Goal: Transaction & Acquisition: Purchase product/service

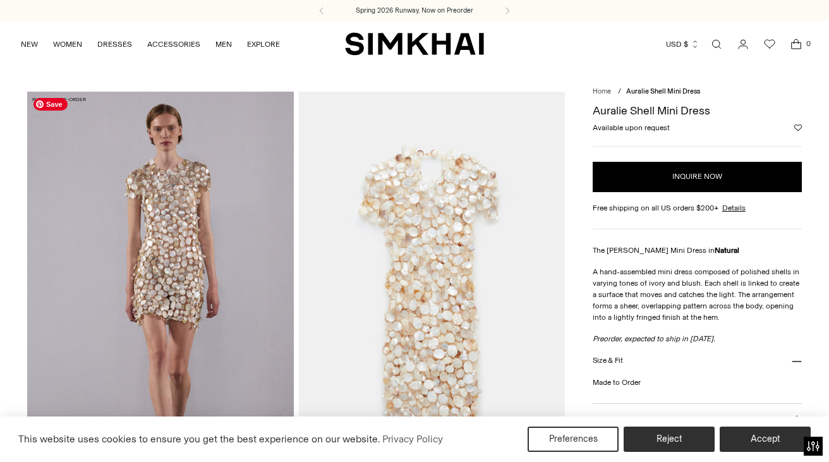
click at [210, 286] on img at bounding box center [160, 291] width 266 height 399
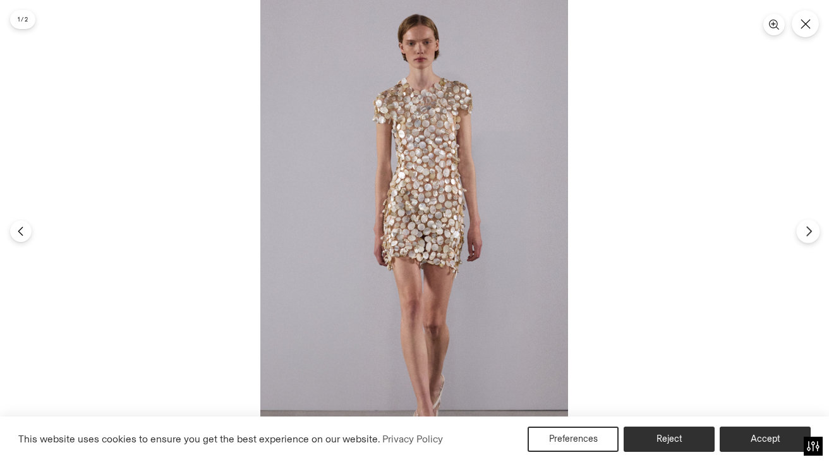
click at [807, 229] on icon "Next" at bounding box center [808, 230] width 11 height 11
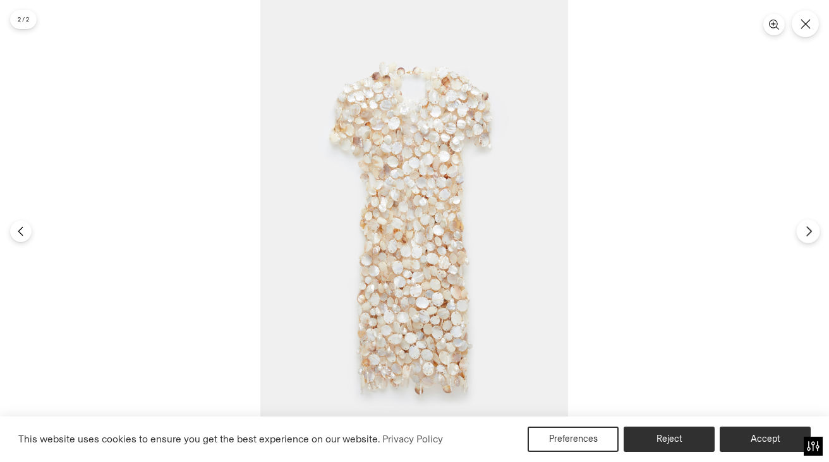
click at [807, 230] on icon "Next" at bounding box center [808, 230] width 11 height 11
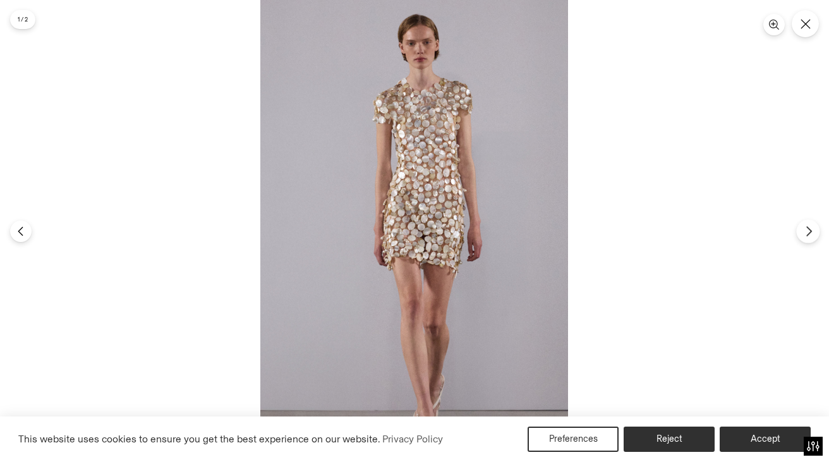
click at [807, 230] on icon "Next" at bounding box center [808, 230] width 11 height 11
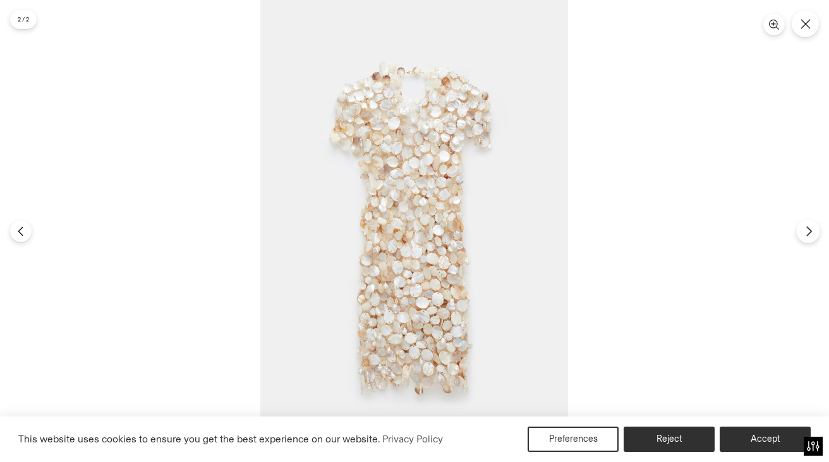
click at [807, 230] on icon "Next" at bounding box center [808, 230] width 11 height 11
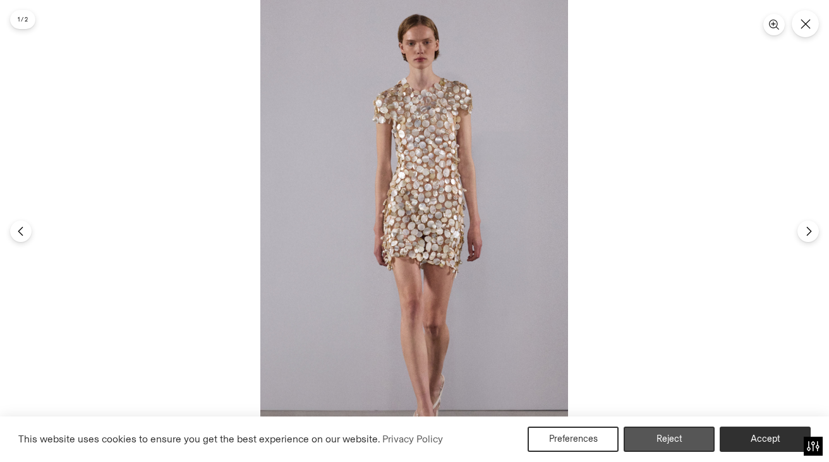
click at [671, 430] on button "Reject" at bounding box center [668, 438] width 91 height 25
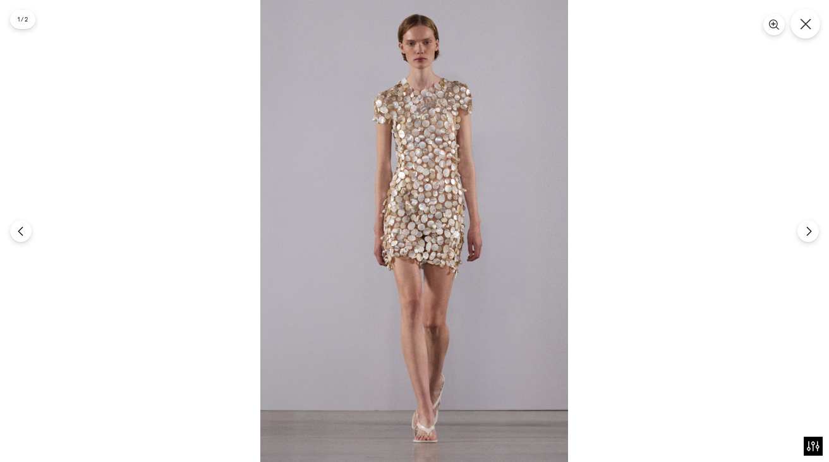
click at [811, 29] on button "Close" at bounding box center [805, 24] width 30 height 30
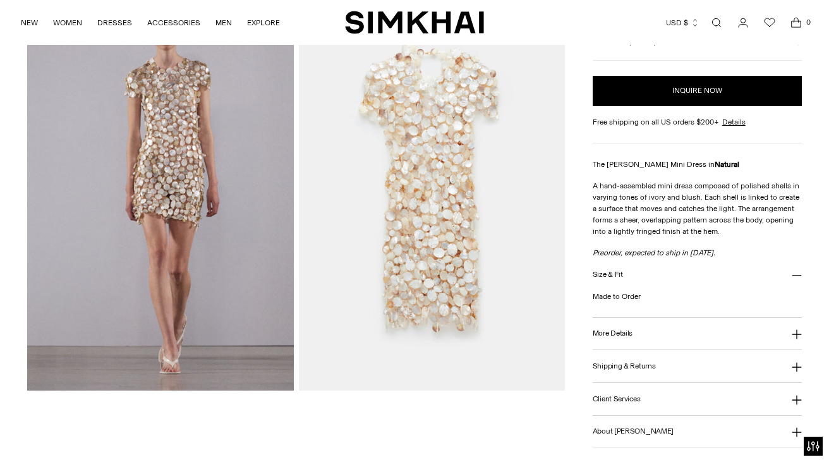
scroll to position [105, 0]
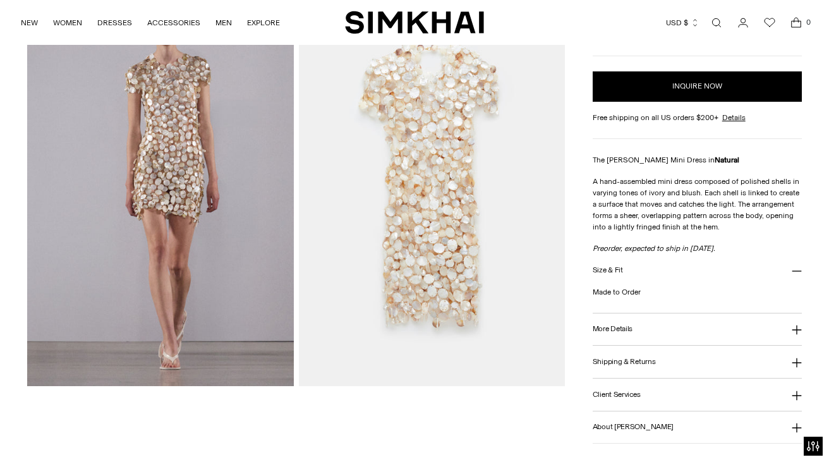
click at [629, 266] on button "Size & Fit" at bounding box center [696, 270] width 209 height 32
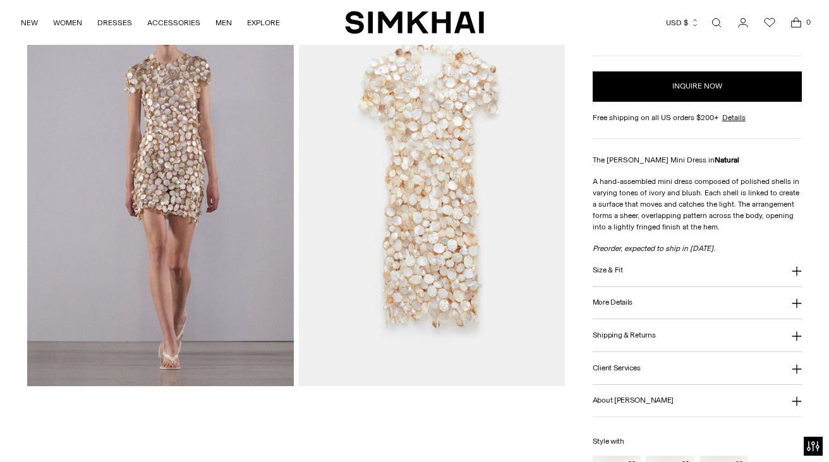
click at [619, 270] on h3 "Size & Fit" at bounding box center [607, 270] width 30 height 8
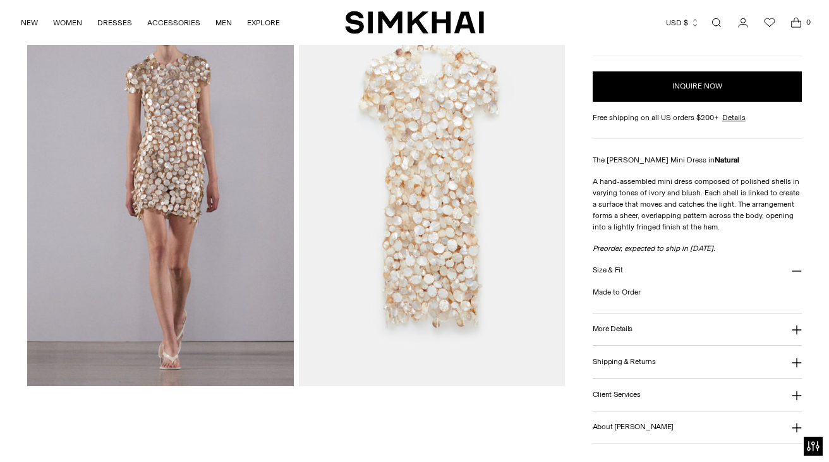
click at [618, 299] on div "Made to Order" at bounding box center [696, 299] width 209 height 27
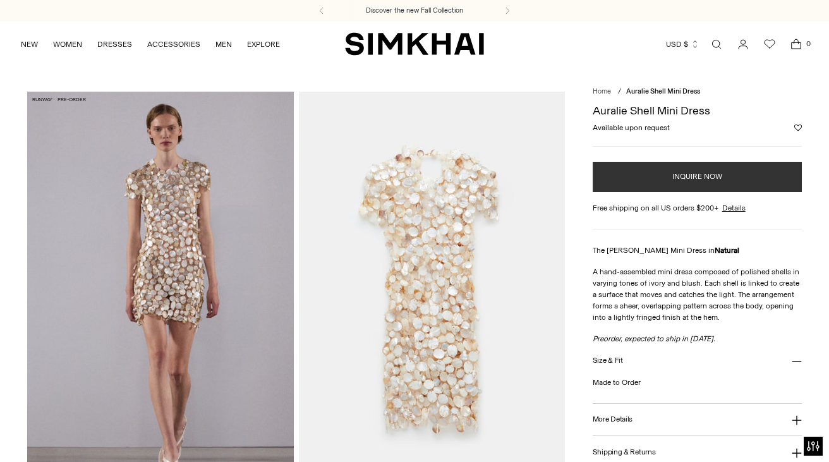
click at [661, 175] on button "INQUIRE NOW" at bounding box center [696, 177] width 209 height 30
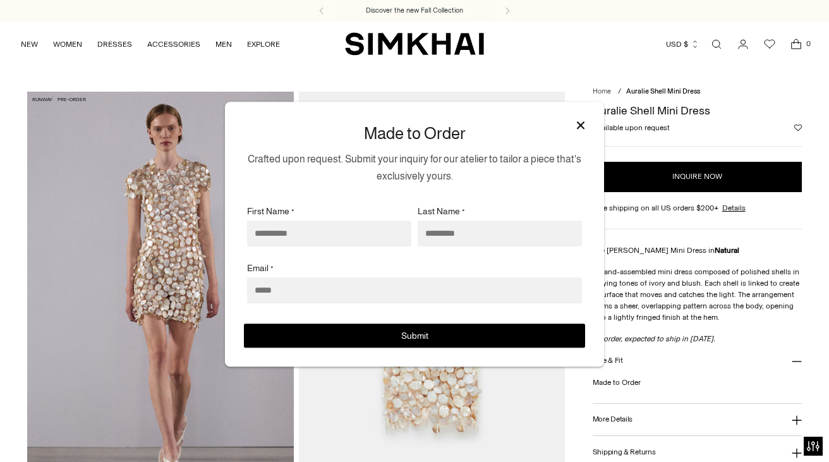
click at [577, 121] on icon at bounding box center [581, 125] width 8 height 8
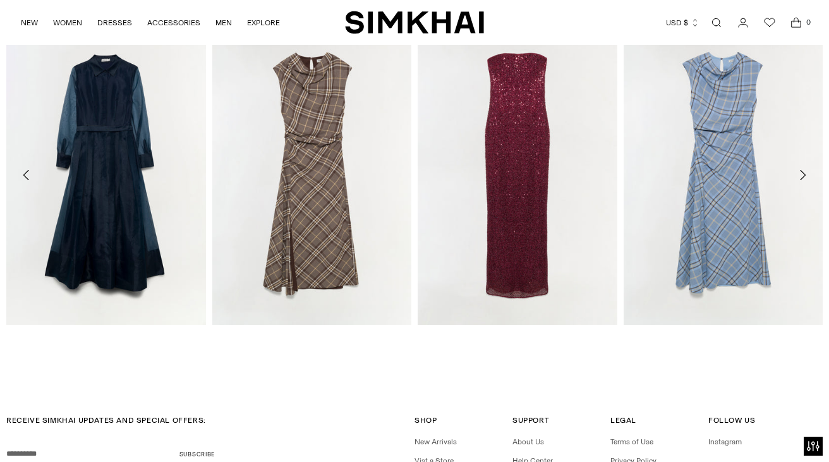
scroll to position [733, 0]
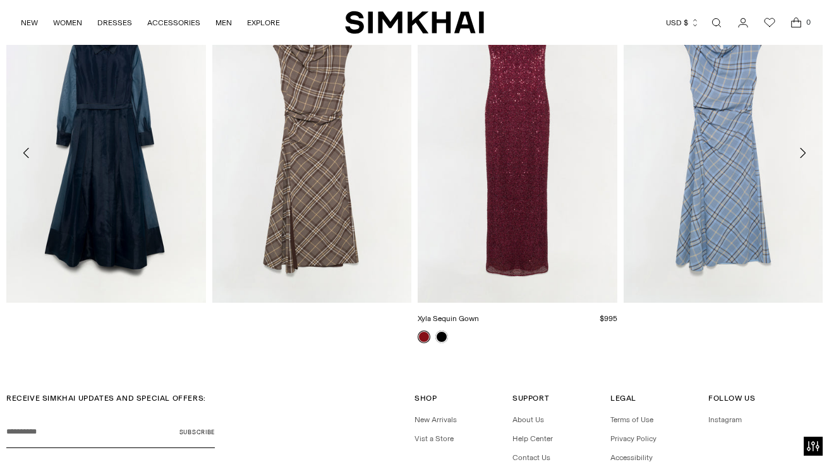
click at [443, 323] on link "Xyla Sequin Gown" at bounding box center [447, 318] width 61 height 9
